Goal: Navigation & Orientation: Find specific page/section

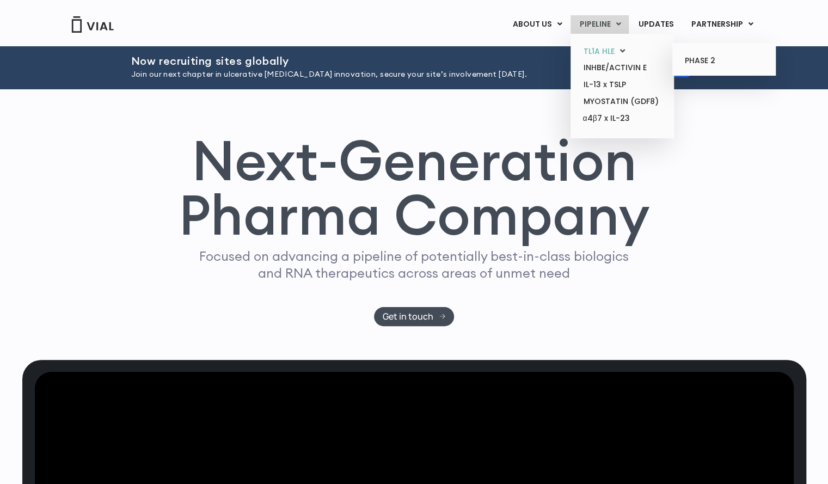
click at [606, 48] on link "TL1A HLE" at bounding box center [621, 51] width 95 height 17
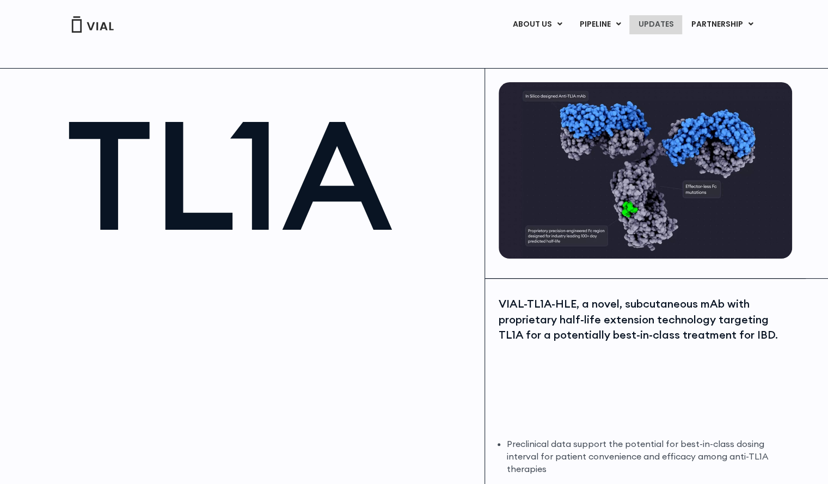
click at [664, 28] on link "UPDATES" at bounding box center [655, 24] width 52 height 18
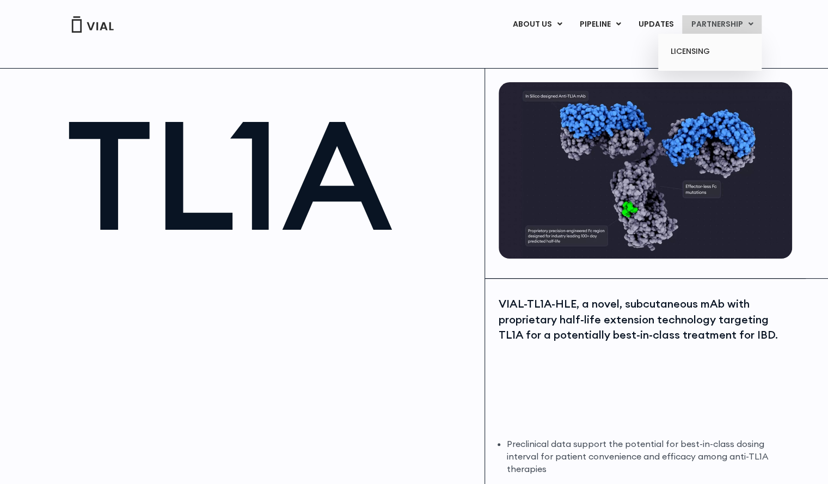
click at [710, 17] on link "PARTNERSHIP" at bounding box center [721, 24] width 79 height 18
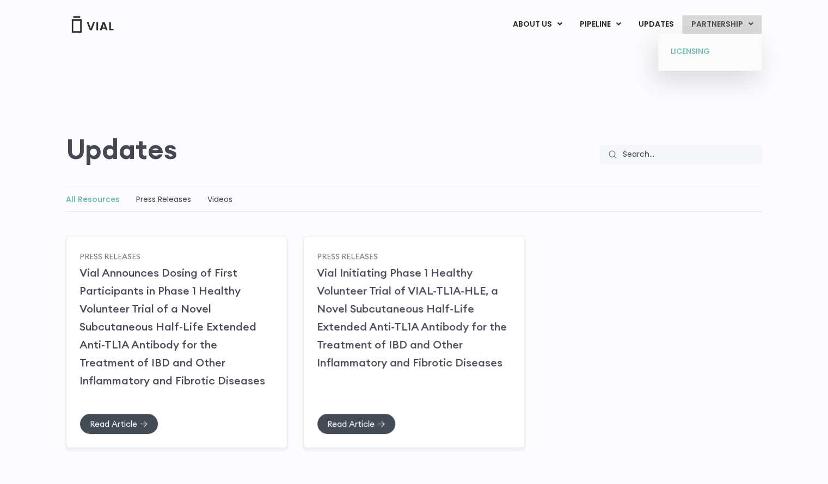
click at [704, 48] on link "LICENSING" at bounding box center [709, 51] width 95 height 17
